Goal: Transaction & Acquisition: Book appointment/travel/reservation

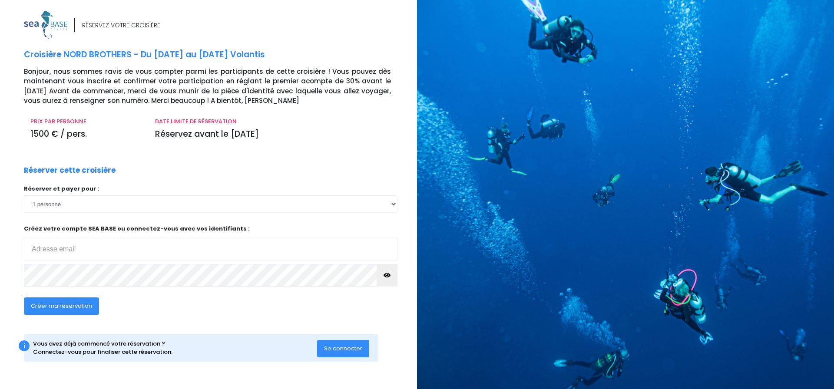
click at [37, 251] on input "email" at bounding box center [211, 249] width 374 height 23
type input "jusdepomme54@gmail.com"
click at [386, 275] on icon "button" at bounding box center [387, 275] width 7 height 0
click at [160, 308] on div "Créer ma réservation" at bounding box center [173, 308] width 312 height 33
click at [69, 305] on span "Créer ma réservation" at bounding box center [61, 306] width 61 height 8
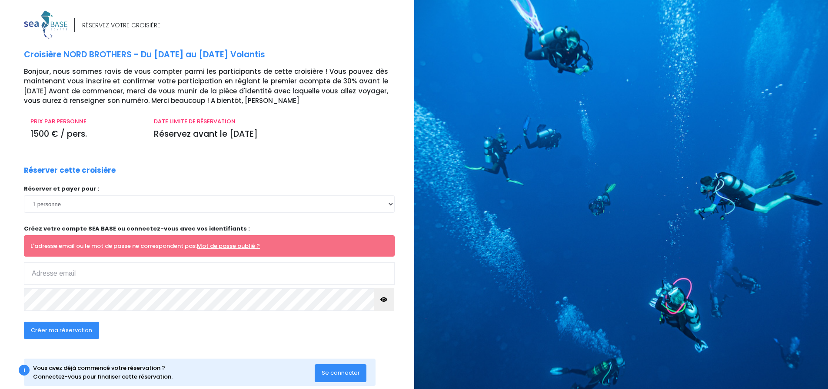
click at [225, 315] on div "Réserver et payer pour : 1 personne 2 personnes 3 personnes Mot de passe oublié…" at bounding box center [209, 251] width 371 height 132
click at [34, 275] on input "email" at bounding box center [209, 273] width 371 height 23
type input "[EMAIL_ADDRESS][DOMAIN_NAME]"
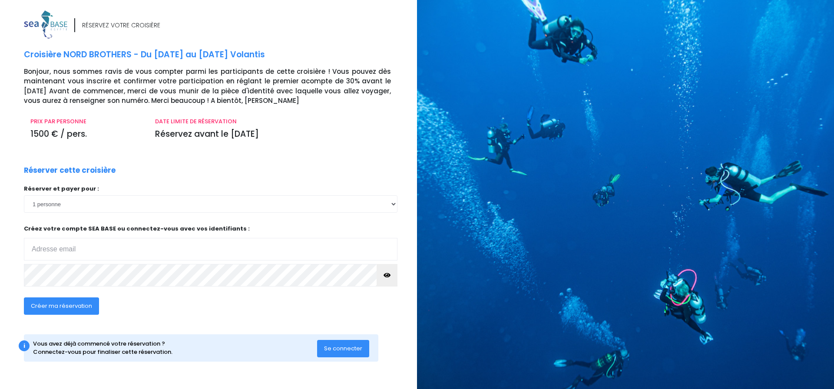
click at [41, 253] on input "email" at bounding box center [211, 249] width 374 height 23
type input "[EMAIL_ADDRESS][DOMAIN_NAME]"
click at [388, 275] on icon "button" at bounding box center [387, 275] width 7 height 0
click at [73, 305] on span "Créer ma réservation" at bounding box center [61, 306] width 61 height 8
click at [63, 250] on input "email" at bounding box center [211, 249] width 374 height 23
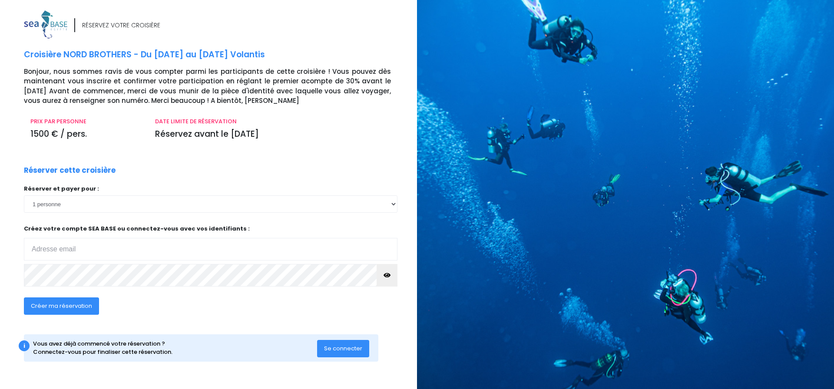
type input "[EMAIL_ADDRESS][DOMAIN_NAME]"
click at [340, 346] on span "Se connecter" at bounding box center [343, 349] width 38 height 8
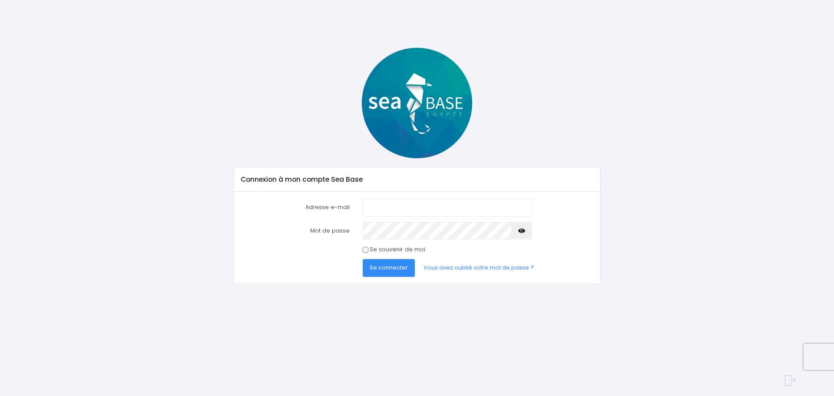
click at [375, 206] on input "Adresse e-mail" at bounding box center [447, 207] width 169 height 17
type input "jusdepomme54@gmail.com"
click at [363, 259] on button "Se connecter" at bounding box center [389, 267] width 52 height 17
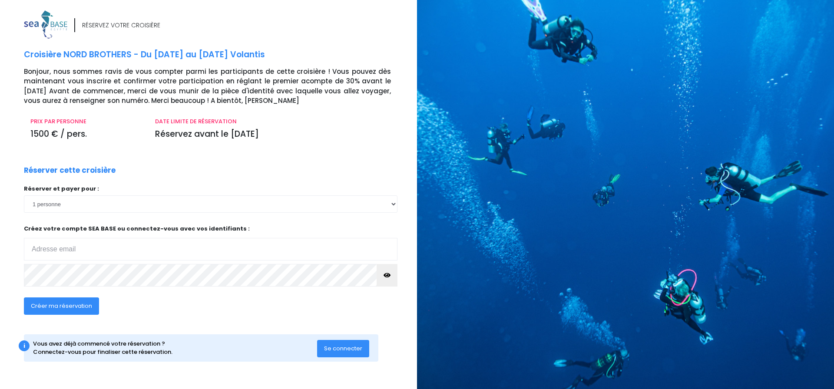
click at [47, 251] on input "email" at bounding box center [211, 249] width 374 height 23
type input "jusdepomme54@gmail.com"
click at [68, 306] on span "Créer ma réservation" at bounding box center [61, 306] width 61 height 8
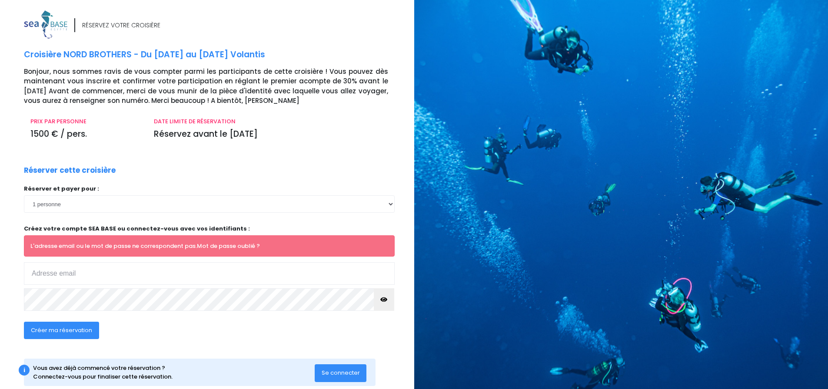
click at [237, 245] on link "Mot de passe oublié ?" at bounding box center [228, 246] width 63 height 8
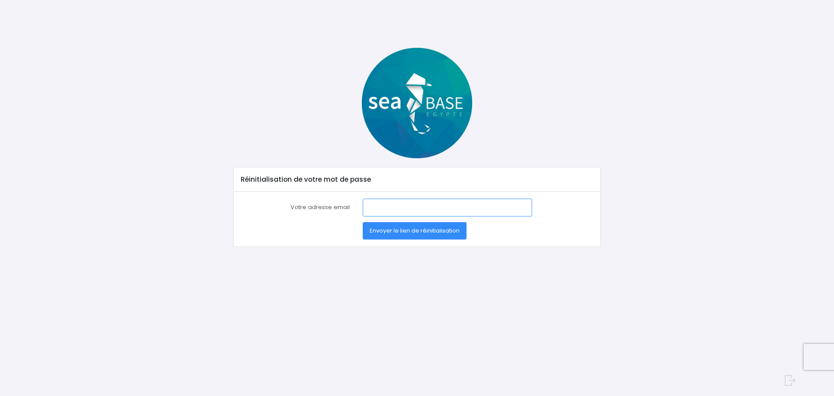
click at [375, 208] on input "Votre adresse email" at bounding box center [447, 207] width 169 height 17
type input "[EMAIL_ADDRESS][DOMAIN_NAME]"
click at [427, 230] on span "Envoyer le lien de réinitialisation" at bounding box center [415, 230] width 90 height 8
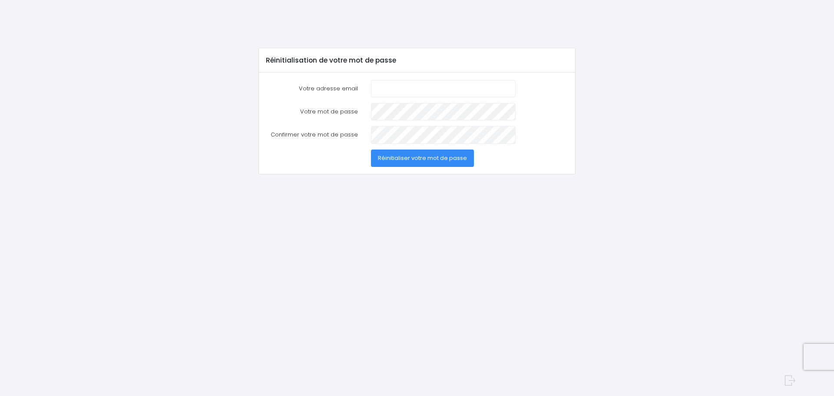
click at [404, 86] on input "Votre adresse email" at bounding box center [443, 88] width 145 height 17
type input "jusdepomme54@gmail.com"
click at [400, 154] on span "Réinitialiser votre mot de passe" at bounding box center [422, 158] width 89 height 8
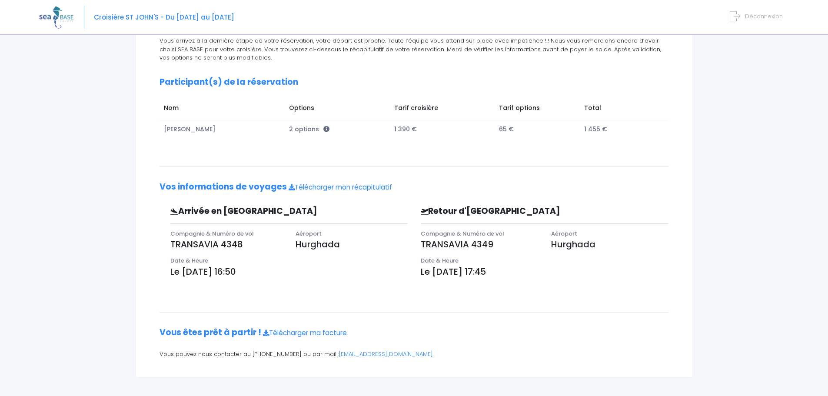
scroll to position [106, 0]
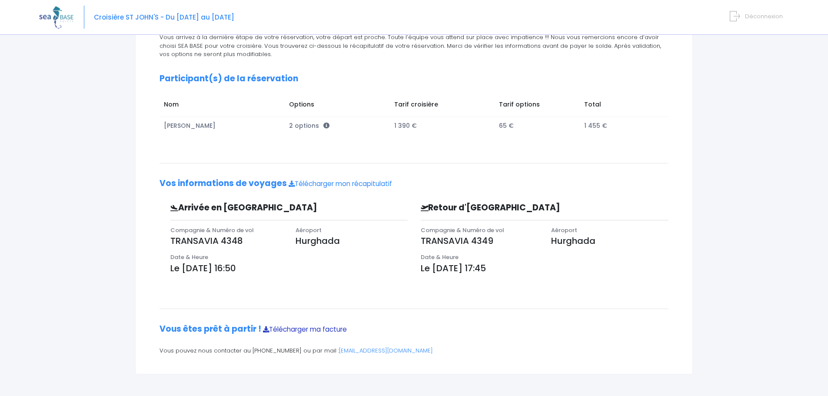
click at [310, 330] on link "Télécharger ma facture" at bounding box center [305, 329] width 84 height 9
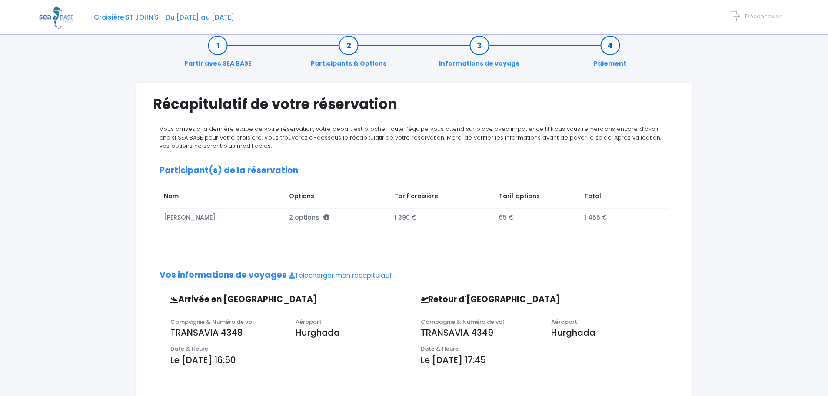
scroll to position [0, 0]
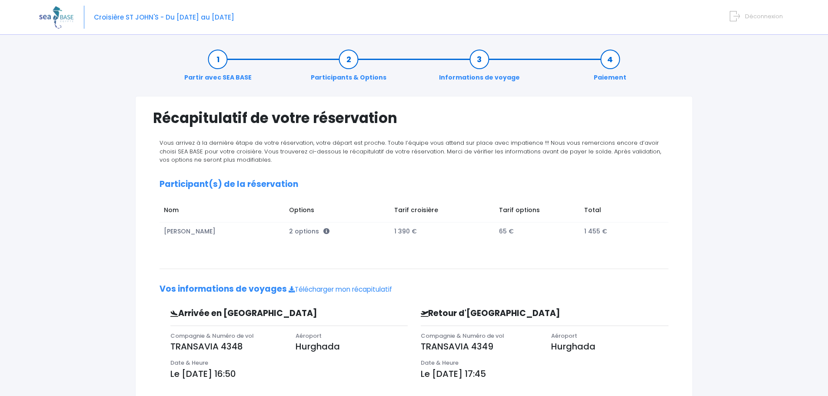
click at [610, 58] on link "Paiement" at bounding box center [609, 68] width 41 height 27
click at [609, 58] on link "Paiement" at bounding box center [609, 68] width 41 height 27
click at [217, 58] on link "Partir avec SEA BASE" at bounding box center [218, 68] width 76 height 27
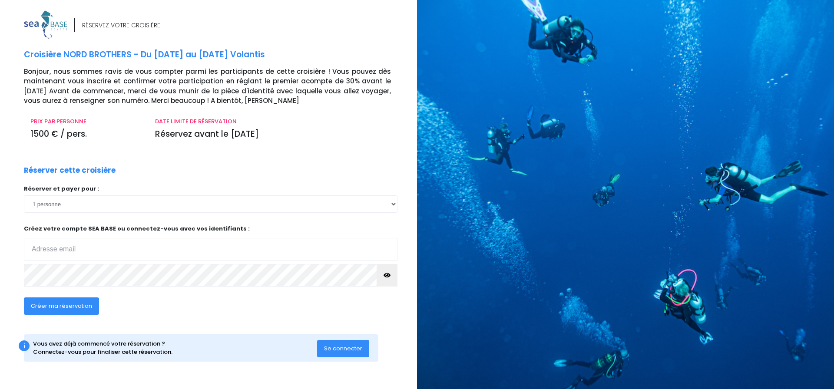
click at [55, 247] on input "email" at bounding box center [211, 249] width 374 height 23
type input "jusdepomme54@gmail.com"
click at [53, 307] on span "Créer ma réservation" at bounding box center [61, 306] width 61 height 8
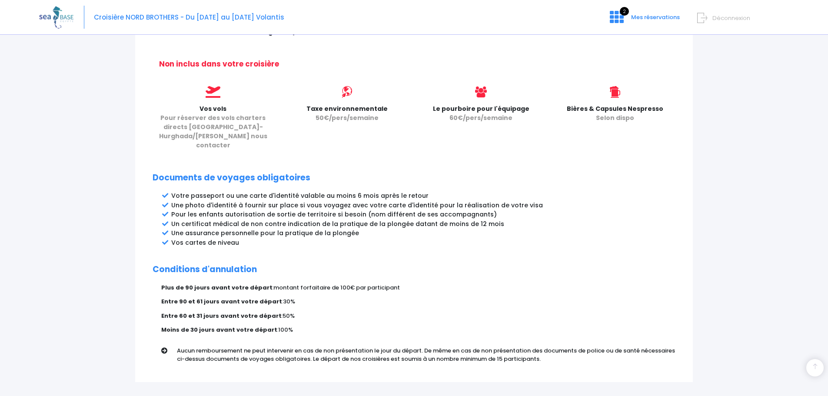
scroll to position [390, 0]
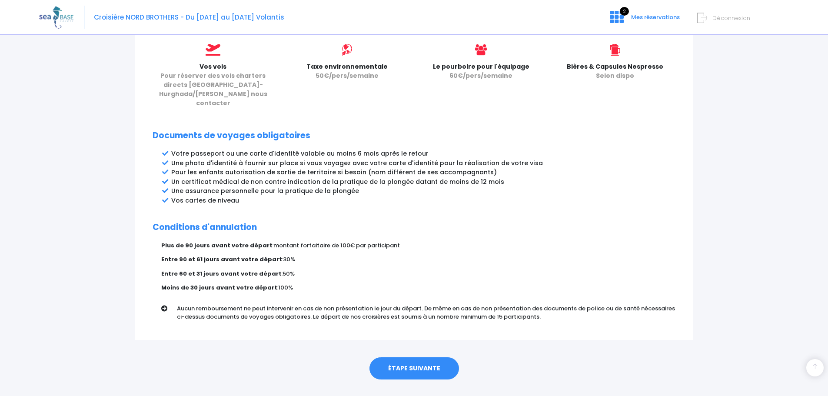
click at [408, 357] on link "ÉTAPE SUIVANTE" at bounding box center [414, 368] width 90 height 23
click at [409, 357] on link "ÉTAPE SUIVANTE" at bounding box center [414, 368] width 90 height 23
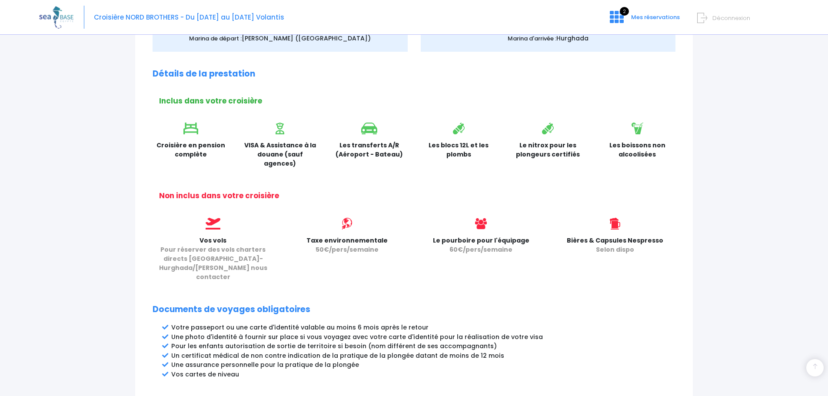
scroll to position [217, 0]
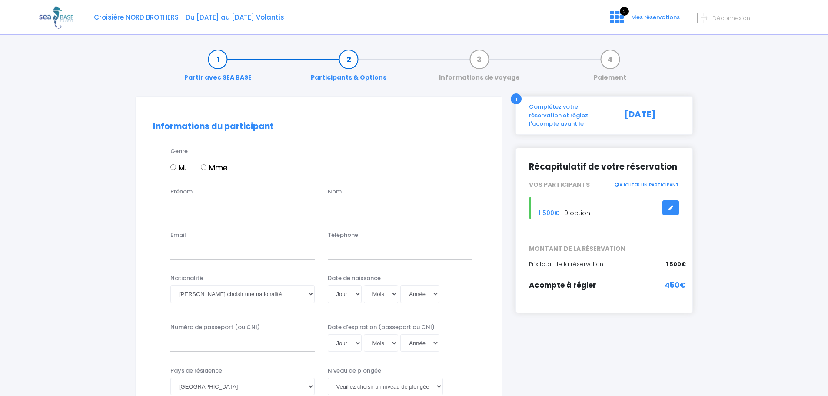
click at [201, 212] on input "Prénom" at bounding box center [242, 207] width 144 height 17
type input "[PERSON_NAME]"
type input "L'HUILLIER"
type input "[EMAIL_ADDRESS][DOMAIN_NAME]"
click at [358, 295] on select "Jour 01 02 03 04 05 06 07 08 09 10 11 12 13 14 15 16 17 18 19 20 21 22 23 24 25…" at bounding box center [345, 293] width 34 height 17
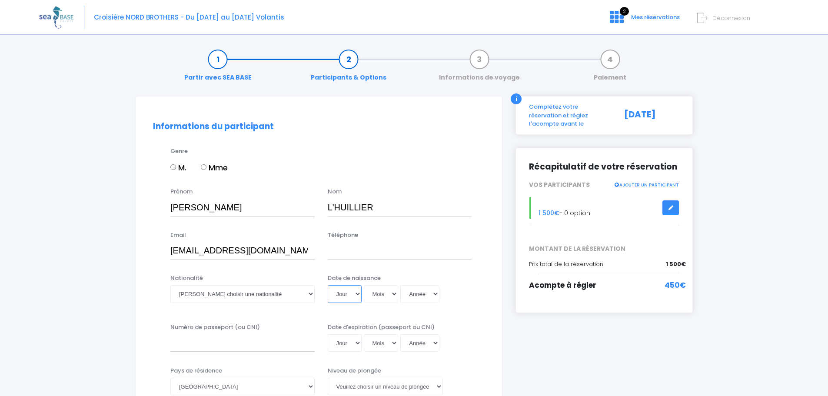
select select "16"
click at [328, 285] on select "Jour 01 02 03 04 05 06 07 08 09 10 11 12 13 14 15 16 17 18 19 20 21 22 23 24 25…" at bounding box center [345, 293] width 34 height 17
click at [393, 293] on select "Mois 01 02 03 04 05 06 07 08 09 10 11 12" at bounding box center [381, 293] width 35 height 17
select select "03"
click at [364, 285] on select "Mois 01 02 03 04 05 06 07 08 09 10 11 12" at bounding box center [381, 293] width 35 height 17
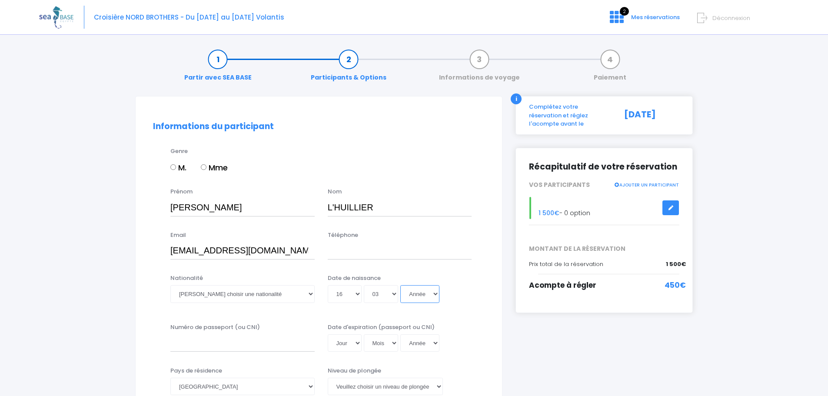
click at [436, 293] on select "Année 2045 2044 2043 2042 2041 2040 2039 2038 2037 2036 2035 2034 2033 2032 203…" at bounding box center [419, 293] width 39 height 17
select select "1963"
click at [400, 285] on select "Année 2045 2044 2043 2042 2041 2040 2039 2038 2037 2036 2035 2034 2033 2032 203…" at bounding box center [419, 293] width 39 height 17
type input "1963-03-16"
click at [205, 346] on input "Numéro de passeport (ou CNI)" at bounding box center [242, 342] width 144 height 17
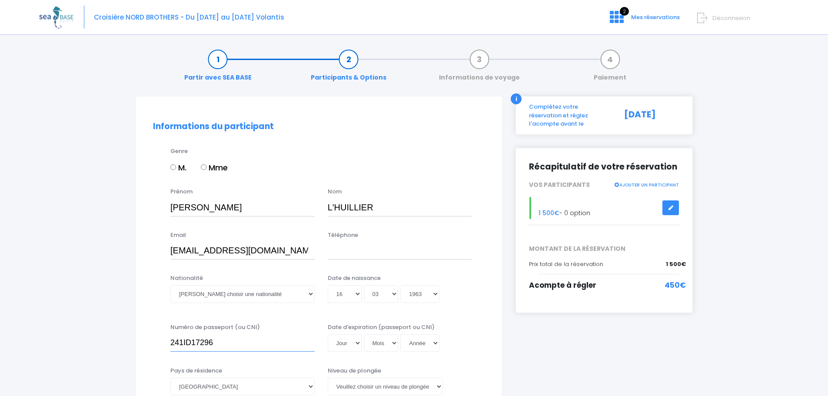
type input "241ID17296"
click at [356, 342] on select "Jour 01 02 03 04 05 06 07 08 09 10 11 12 13 14 15 16 17 18 19 20 21 22 23 24 25…" at bounding box center [345, 342] width 34 height 17
select select "28"
click at [328, 334] on select "Jour 01 02 03 04 05 06 07 08 09 10 11 12 13 14 15 16 17 18 19 20 21 22 23 24 25…" at bounding box center [345, 342] width 34 height 17
click at [395, 342] on select "Mois 01 02 03 04 05 06 07 08 09 10 11 12" at bounding box center [381, 342] width 35 height 17
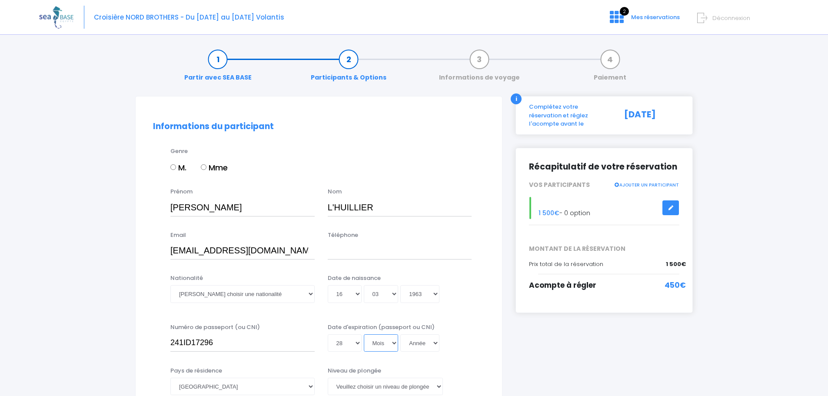
select select "10"
click at [364, 334] on select "Mois 01 02 03 04 05 06 07 08 09 10 11 12" at bounding box center [381, 342] width 35 height 17
click at [436, 345] on select "Année 2045 2044 2043 2042 2041 2040 2039 2038 2037 2036 2035 2034 2033 2032 203…" at bounding box center [419, 342] width 39 height 17
select select "2034"
click at [400, 334] on select "Année 2045 2044 2043 2042 2041 2040 2039 2038 2037 2036 2035 2034 2033 2032 203…" at bounding box center [419, 342] width 39 height 17
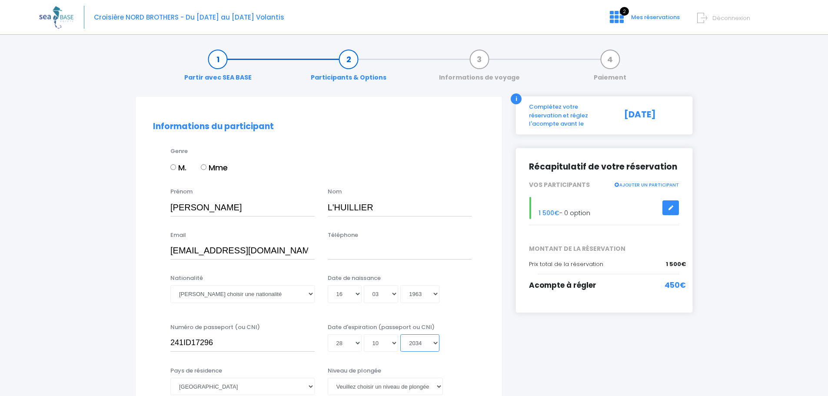
type input "2034-10-28"
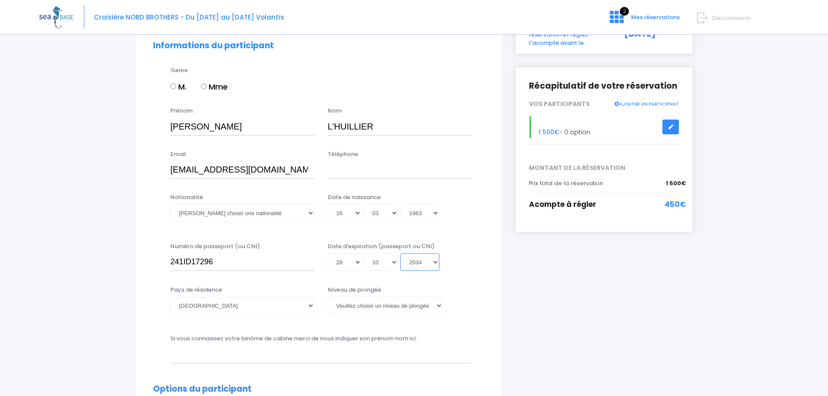
scroll to position [87, 0]
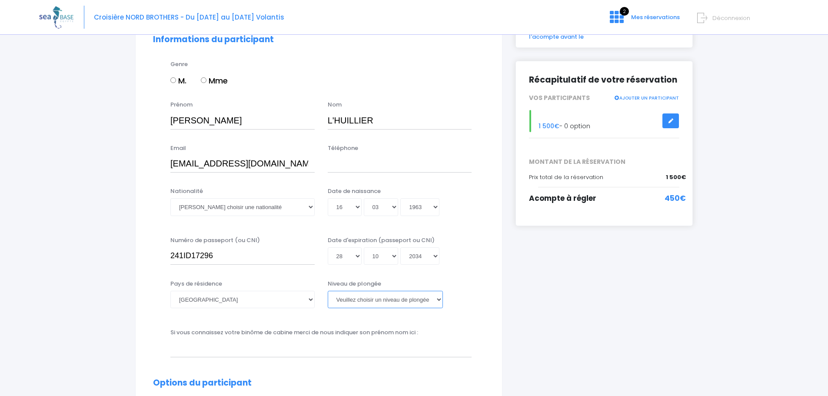
click at [436, 298] on select "Veuillez choisir un niveau de plongée Non plongeur Junior OW diver Adventure OW…" at bounding box center [385, 299] width 115 height 17
select select "N3"
click at [328, 291] on select "Veuillez choisir un niveau de plongée Non plongeur Junior OW diver Adventure OW…" at bounding box center [385, 299] width 115 height 17
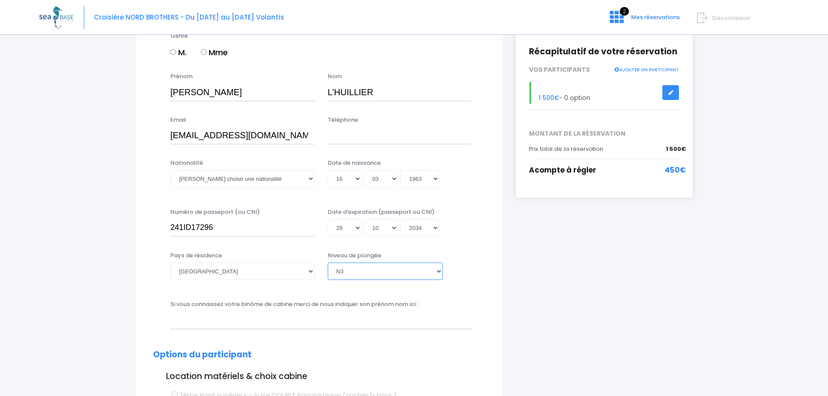
scroll to position [130, 0]
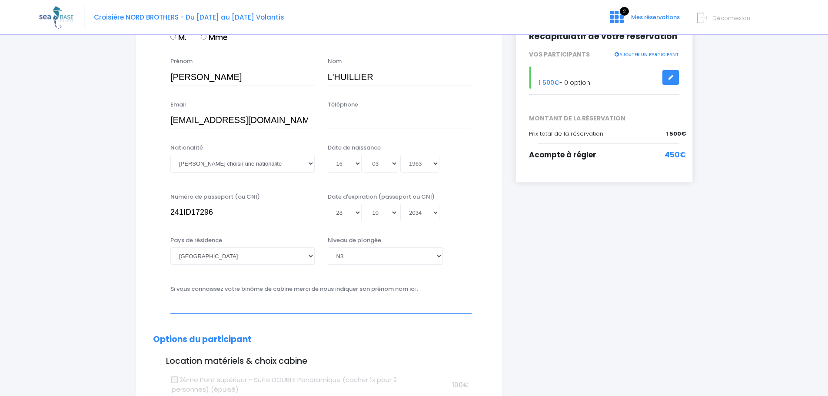
click at [292, 308] on input "text" at bounding box center [320, 304] width 301 height 17
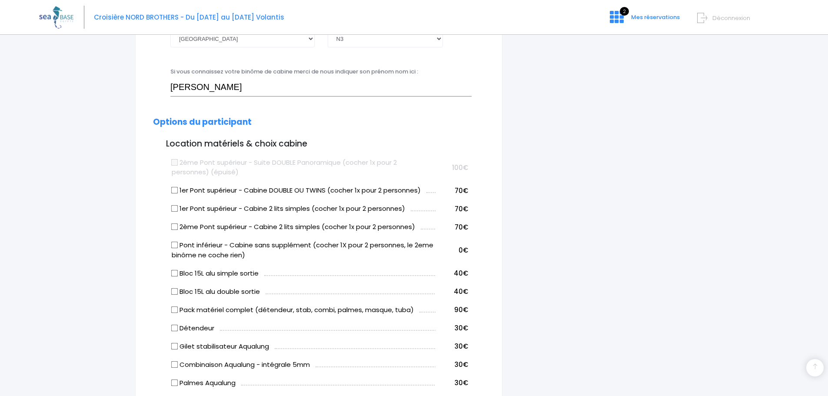
scroll to position [391, 0]
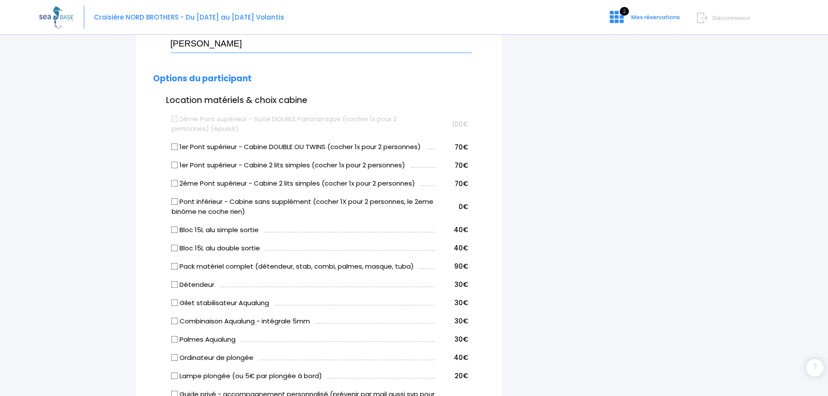
type input "Thierry"
click at [173, 230] on input "Bloc 15L alu simple sortie" at bounding box center [174, 229] width 7 height 7
checkbox input "true"
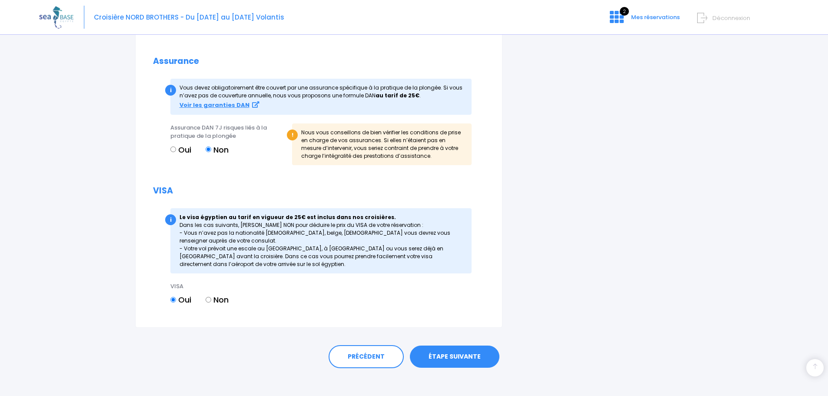
scroll to position [963, 0]
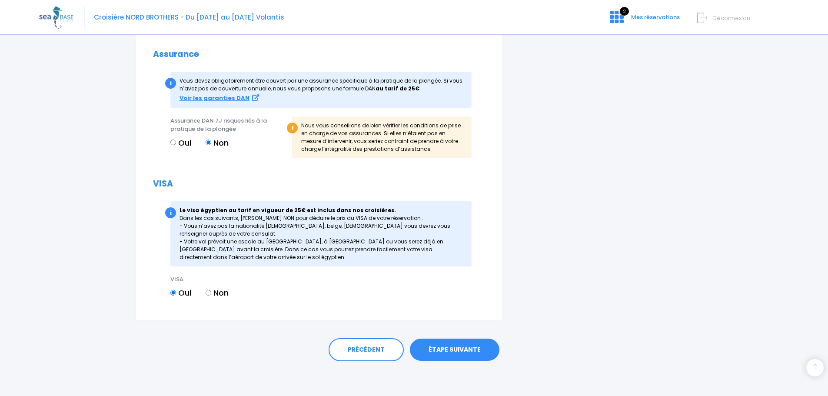
click at [459, 349] on link "ÉTAPE SUIVANTE" at bounding box center [455, 349] width 90 height 23
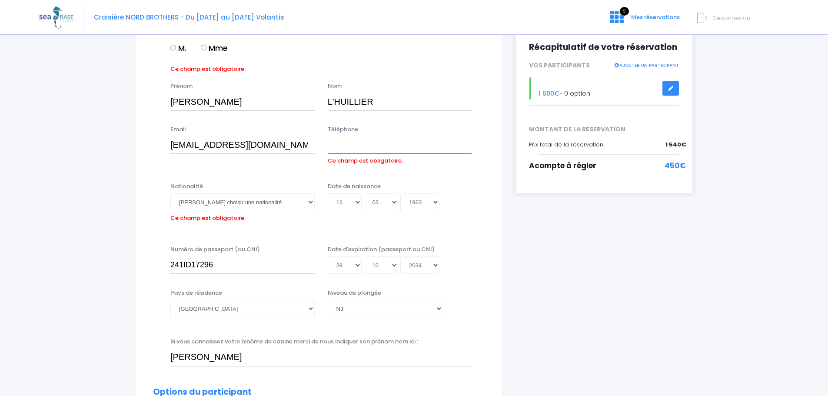
scroll to position [77, 0]
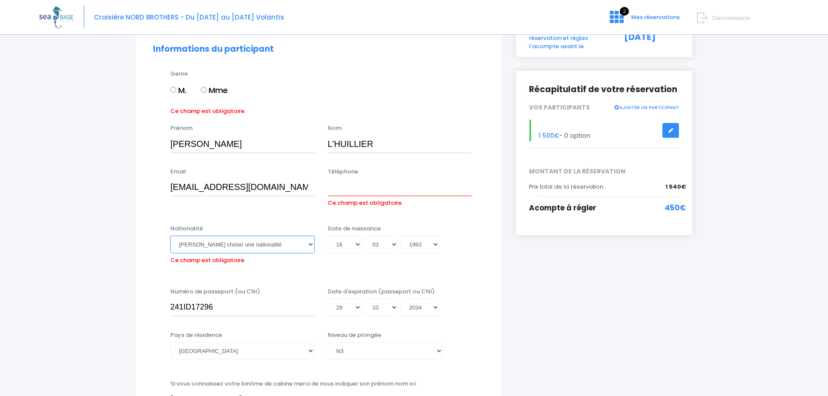
click at [309, 243] on select "Veuillez choisir une nationalité Afghane Albanaise Algerienne Allemande America…" at bounding box center [242, 243] width 144 height 17
select select "Française"
click at [170, 235] on select "Veuillez choisir une nationalité Afghane Albanaise Algerienne Allemande America…" at bounding box center [242, 243] width 144 height 17
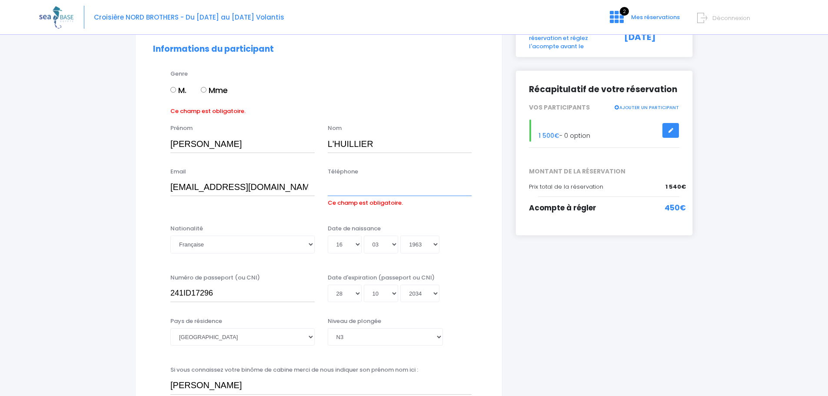
click at [366, 182] on input "Téléphone" at bounding box center [400, 187] width 144 height 17
type input "0611324745"
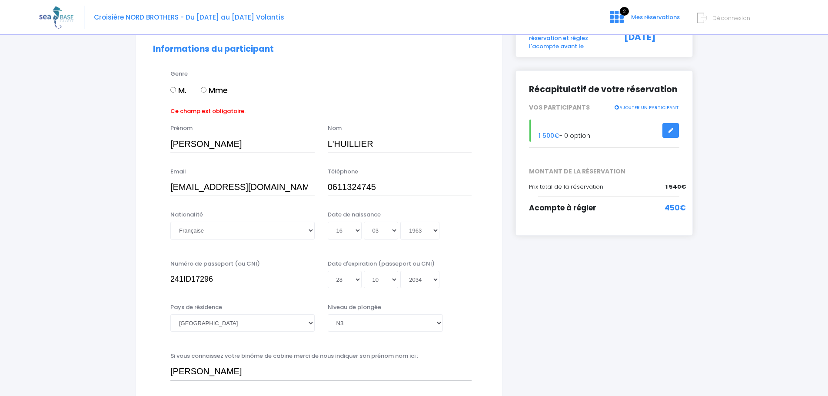
click at [173, 89] on input "M." at bounding box center [173, 90] width 6 height 6
radio input "true"
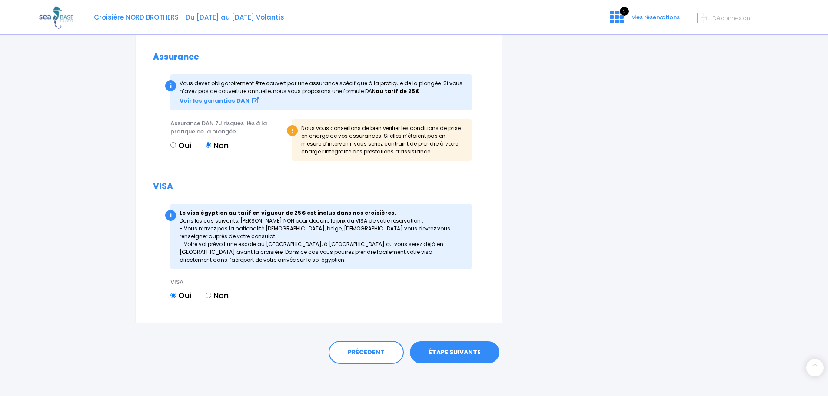
scroll to position [963, 0]
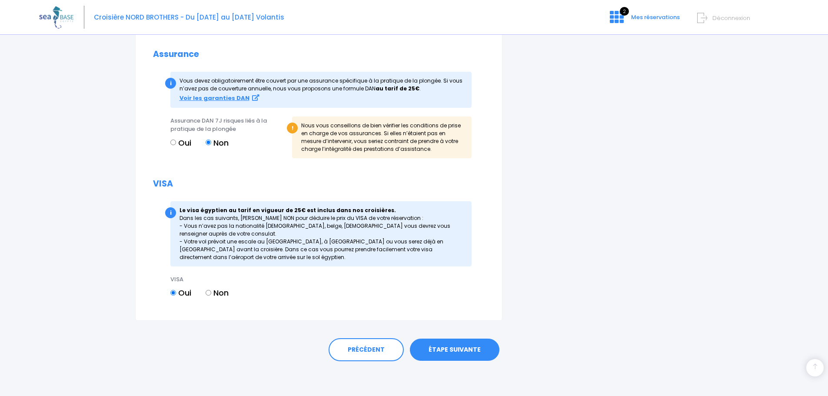
click at [463, 342] on link "ÉTAPE SUIVANTE" at bounding box center [455, 349] width 90 height 23
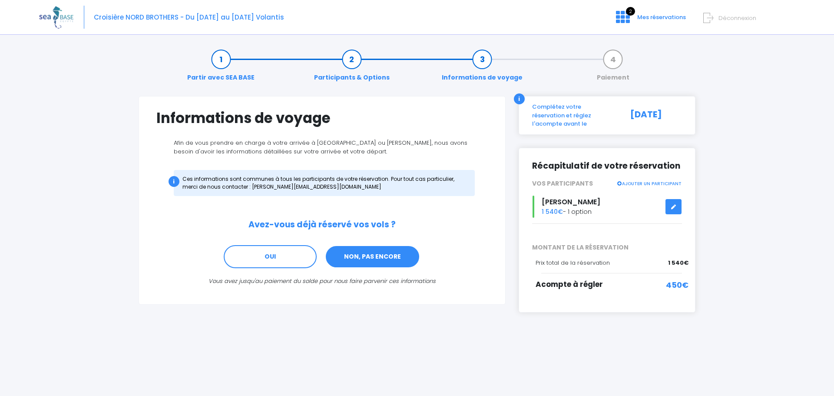
click at [357, 255] on link "NON, PAS ENCORE" at bounding box center [372, 256] width 95 height 23
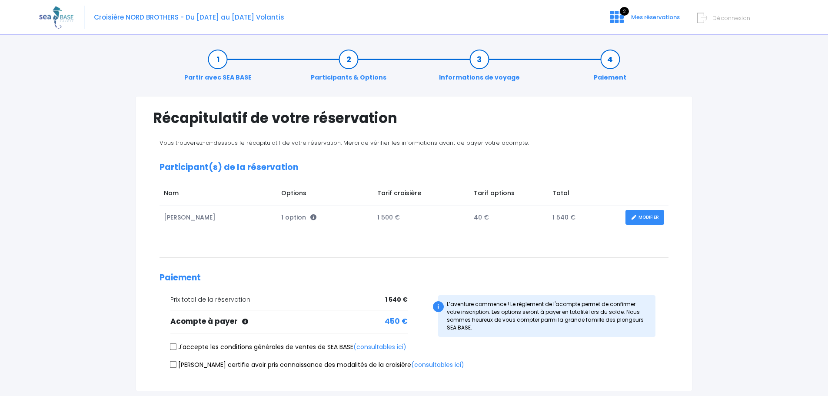
click at [173, 347] on input "J'accepte les conditions générales de ventes de SEA BASE (consultables ici)" at bounding box center [173, 346] width 7 height 7
checkbox input "true"
click at [175, 364] on input "[PERSON_NAME] certifie avoir pris connaissance des modalités de la croisière (c…" at bounding box center [173, 364] width 7 height 7
checkbox input "true"
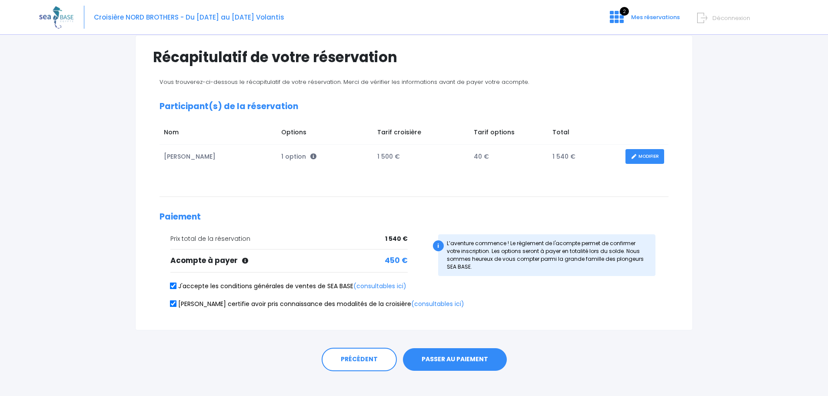
scroll to position [71, 0]
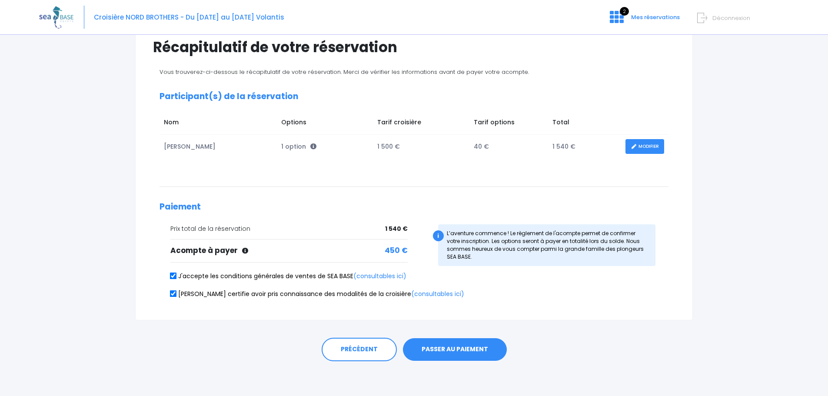
click at [449, 346] on button "PASSER AU PAIEMENT" at bounding box center [455, 349] width 104 height 23
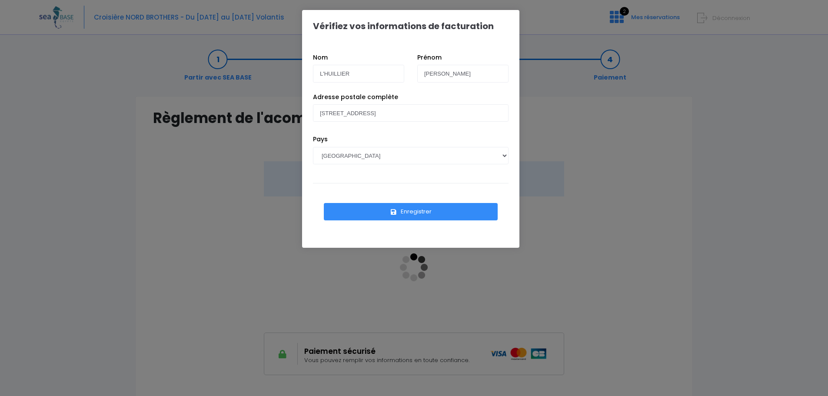
click at [410, 212] on button "Enregistrer" at bounding box center [411, 211] width 174 height 17
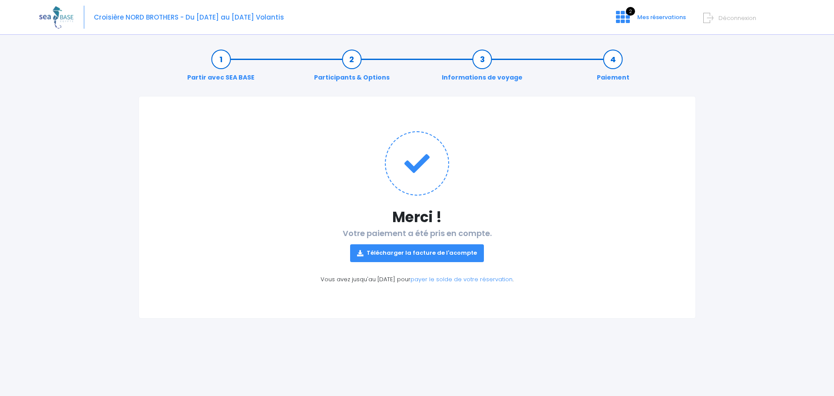
click at [408, 250] on link "Télécharger la facture de l'acompte" at bounding box center [417, 252] width 134 height 17
click at [702, 65] on div "Partir avec SEA BASE Participants & Options Informations de voyage Paiement Mer…" at bounding box center [417, 179] width 570 height 278
